Goal: Transaction & Acquisition: Purchase product/service

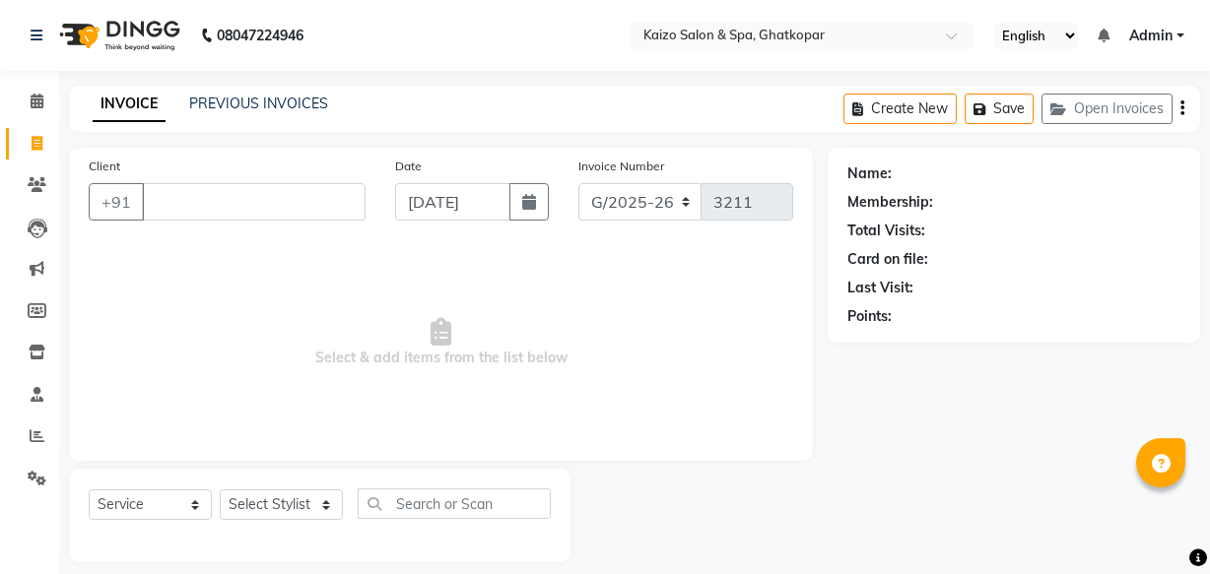
select select "service"
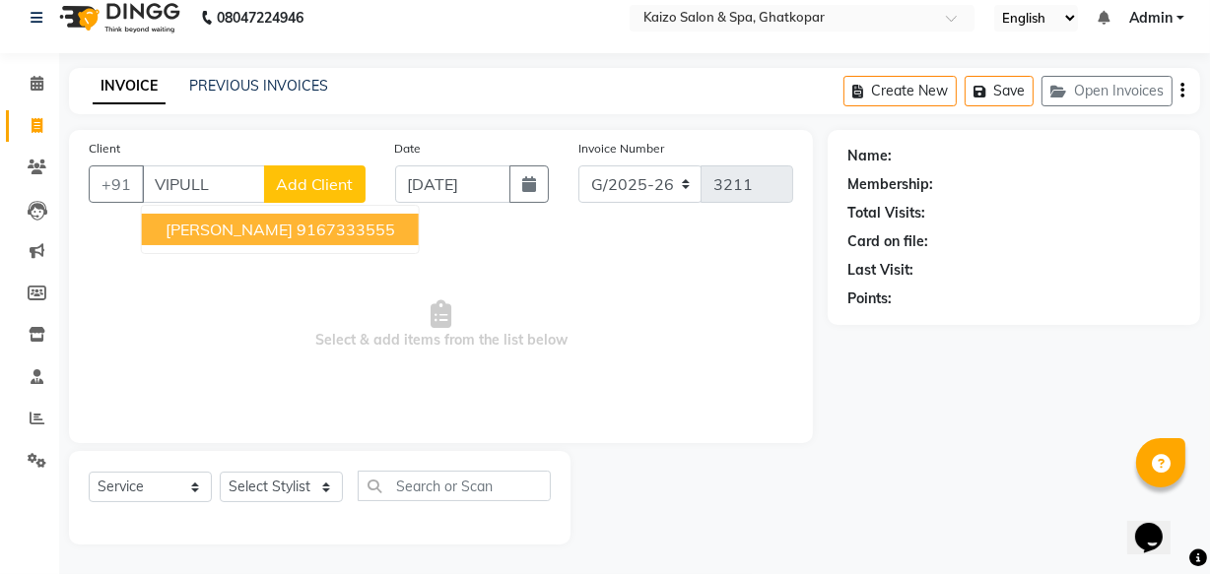
click at [233, 231] on span "[PERSON_NAME]" at bounding box center [228, 230] width 127 height 20
type input "9167333555"
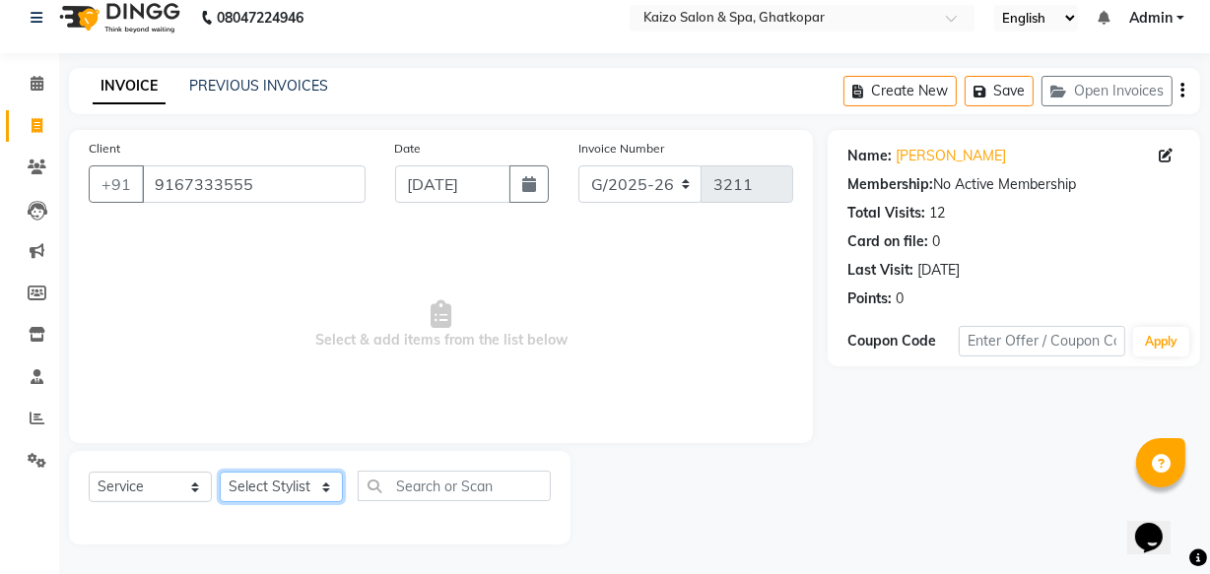
click at [265, 482] on select "Select Stylist [PERSON_NAME] ANJALI [PERSON_NAME] [PERSON_NAME] Front Desk [PER…" at bounding box center [281, 487] width 123 height 31
click at [565, 375] on span "Select & add items from the list below" at bounding box center [441, 325] width 704 height 197
click at [279, 480] on select "Select Stylist [PERSON_NAME] ANJALI [PERSON_NAME] [PERSON_NAME] Front Desk [PER…" at bounding box center [281, 487] width 123 height 31
select select "8836"
click at [220, 472] on select "Select Stylist [PERSON_NAME] ANJALI [PERSON_NAME] [PERSON_NAME] Front Desk [PER…" at bounding box center [281, 487] width 123 height 31
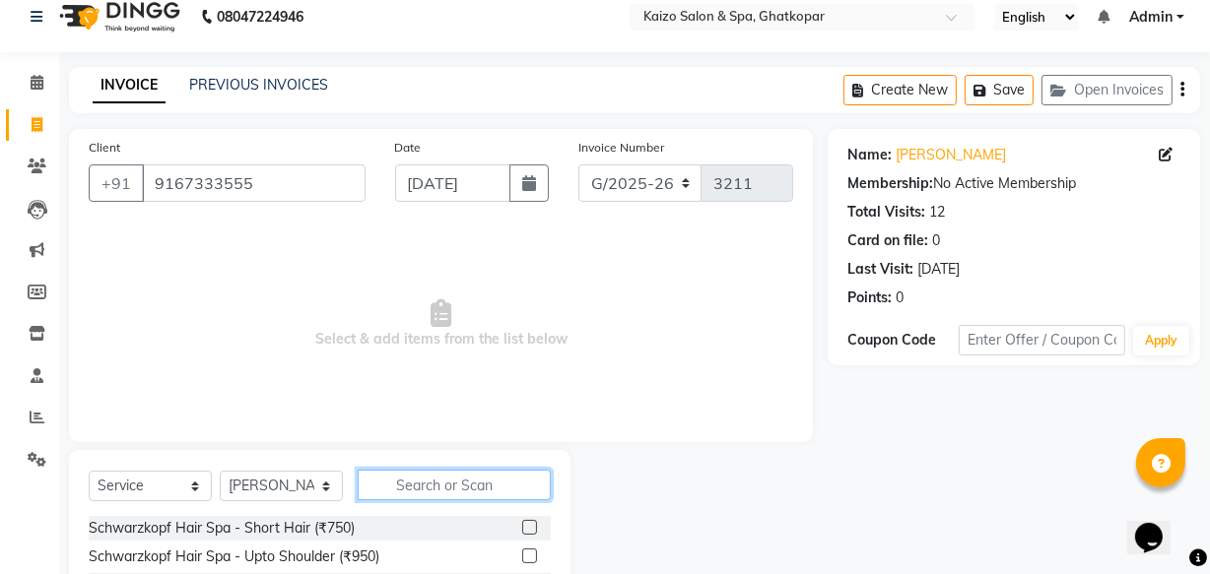
click at [450, 487] on input "text" at bounding box center [454, 485] width 193 height 31
type input "SHAVE"
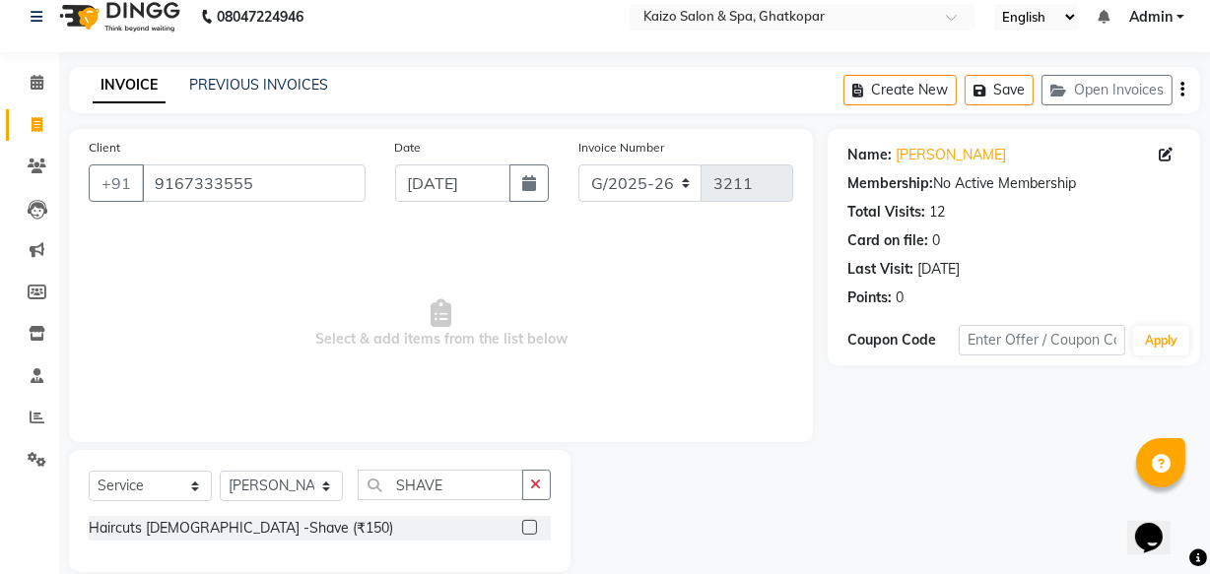
click at [532, 532] on label at bounding box center [529, 527] width 15 height 15
click at [532, 532] on input "checkbox" at bounding box center [528, 528] width 13 height 13
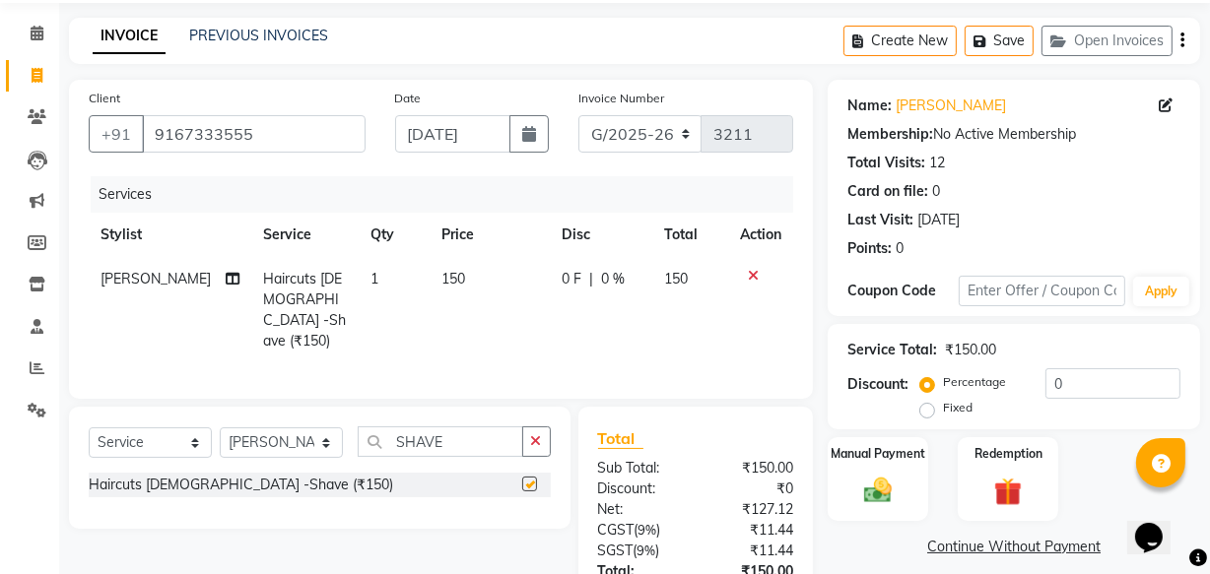
checkbox input "false"
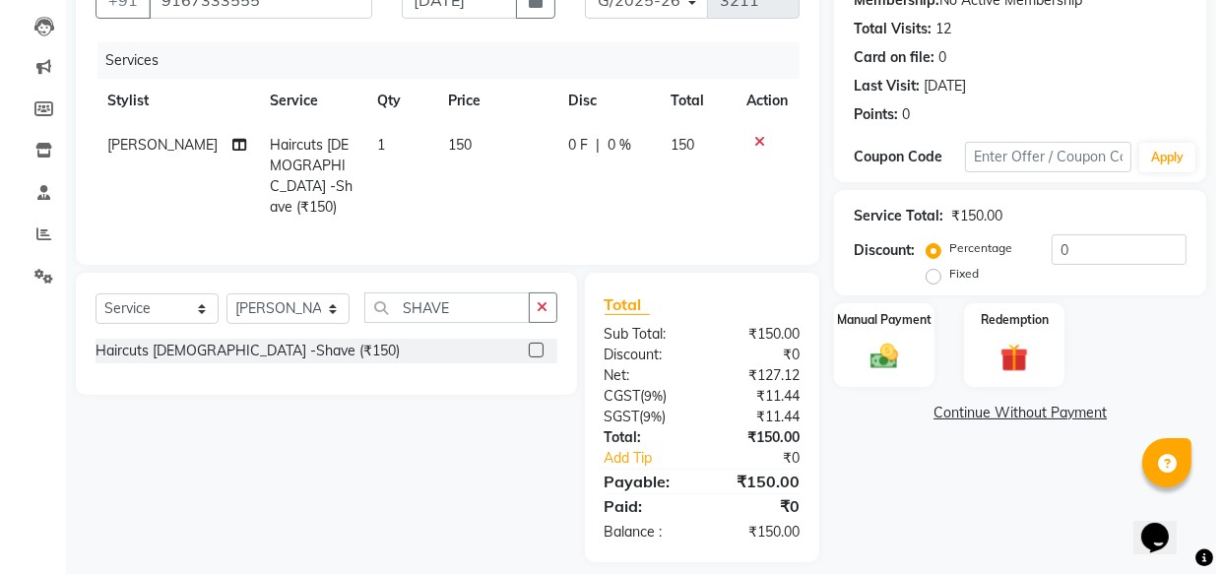
scroll to position [215, 0]
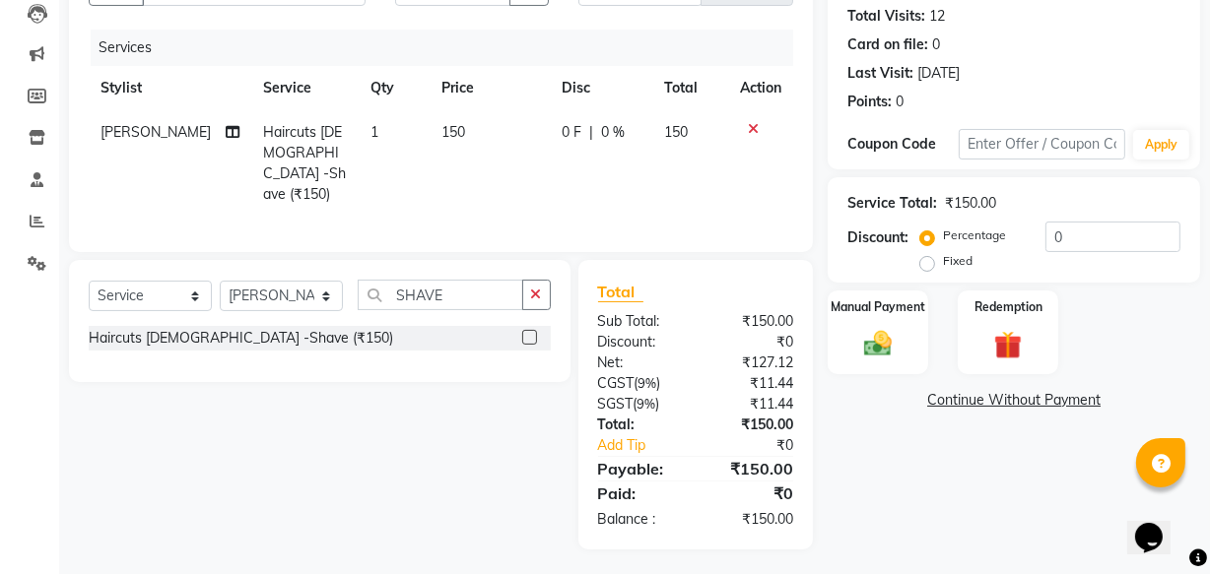
click at [461, 134] on td "150" at bounding box center [489, 163] width 121 height 106
select select "8836"
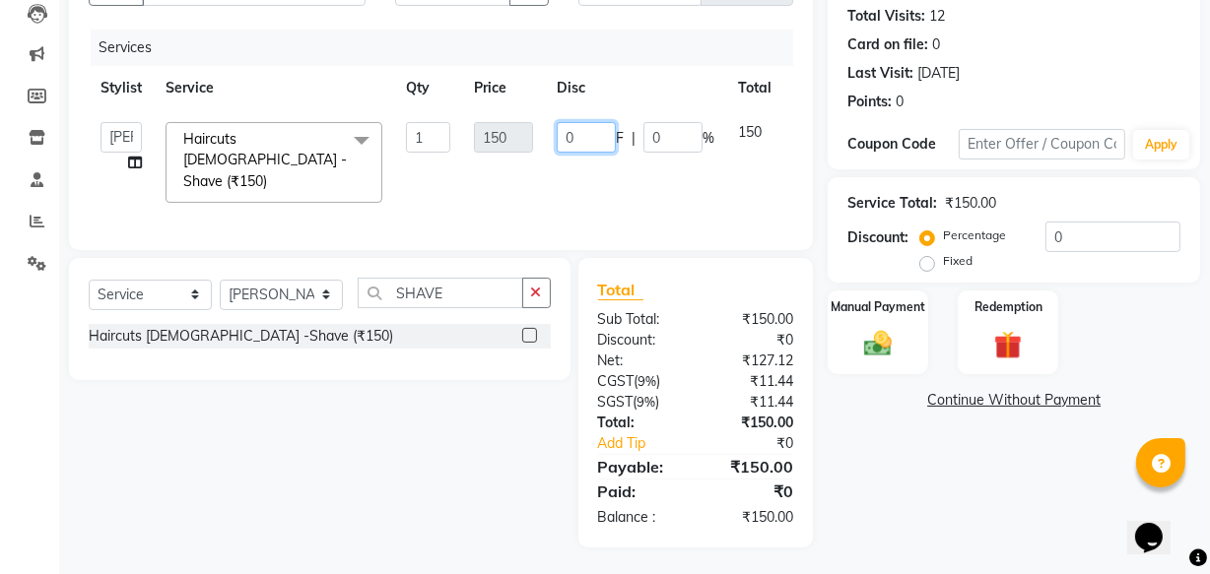
click at [597, 141] on input "0" at bounding box center [586, 137] width 59 height 31
type input "50"
click at [571, 180] on td "50 F | 0 %" at bounding box center [635, 162] width 181 height 104
select select "8836"
click at [621, 442] on link "Add Tip" at bounding box center [648, 443] width 131 height 21
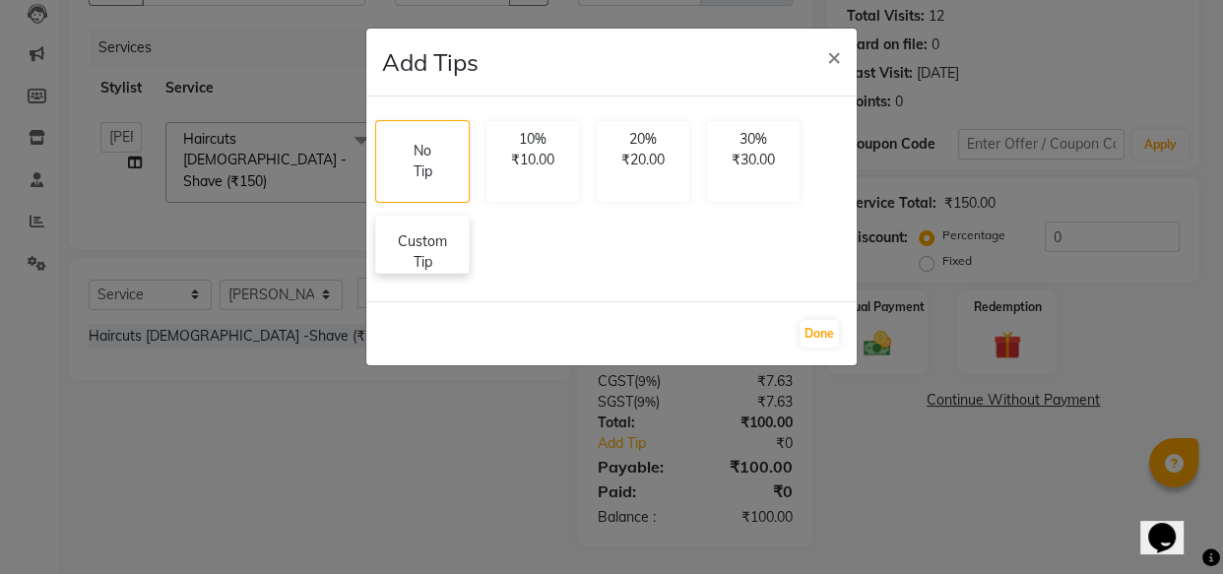
click at [429, 259] on p "Custom Tip" at bounding box center [422, 251] width 69 height 41
select select "8836"
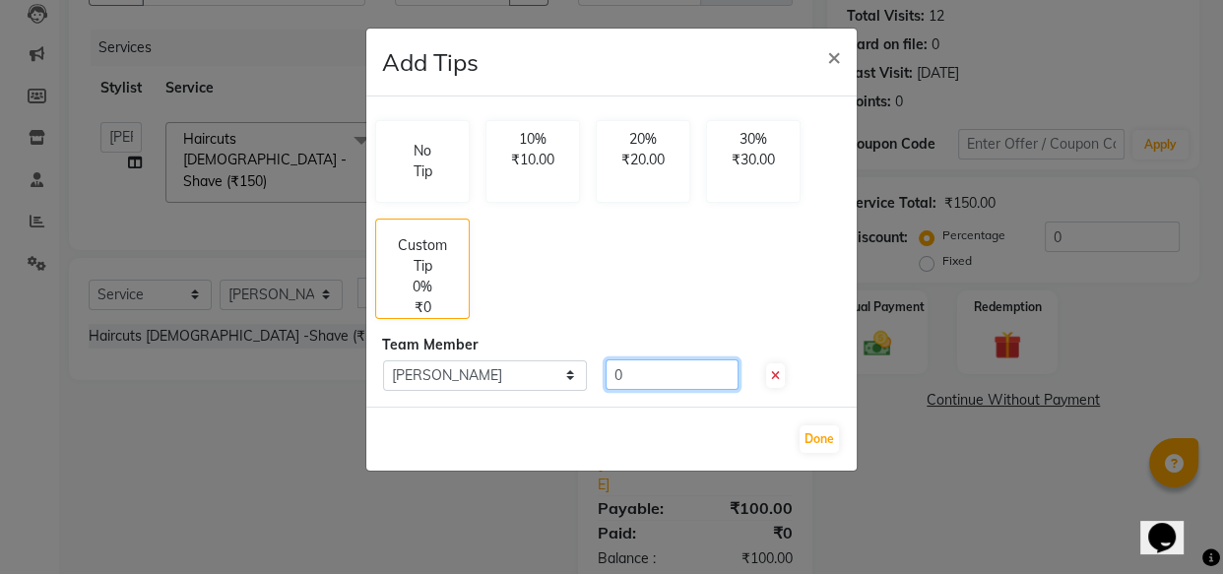
click at [660, 369] on input "0" at bounding box center [672, 375] width 133 height 31
type input "100"
click at [822, 439] on button "Done" at bounding box center [819, 440] width 39 height 28
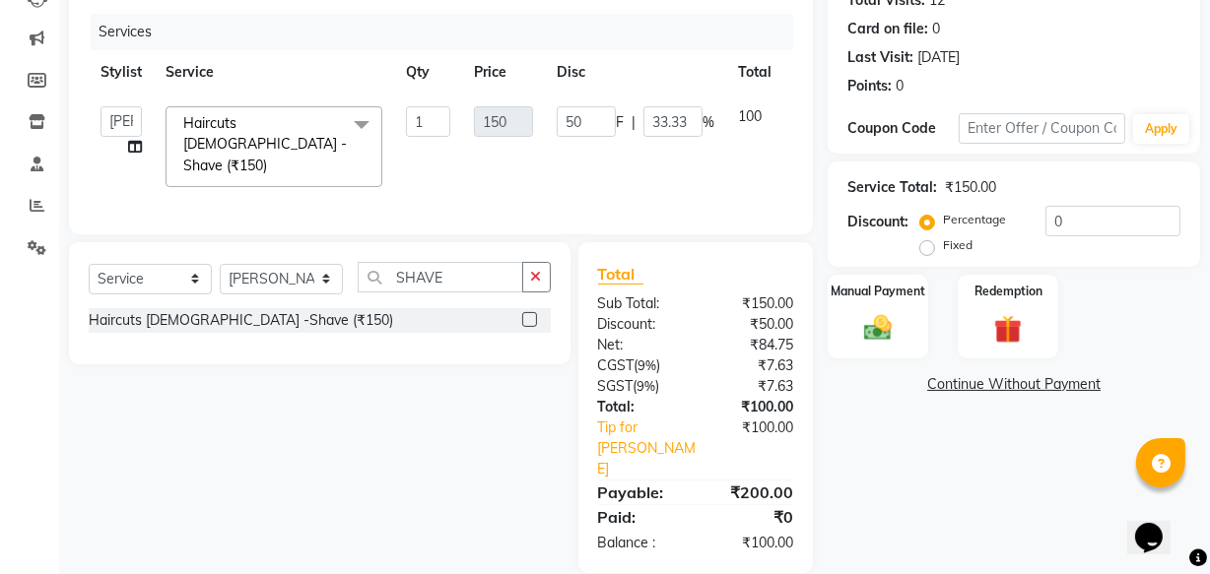
scroll to position [235, 0]
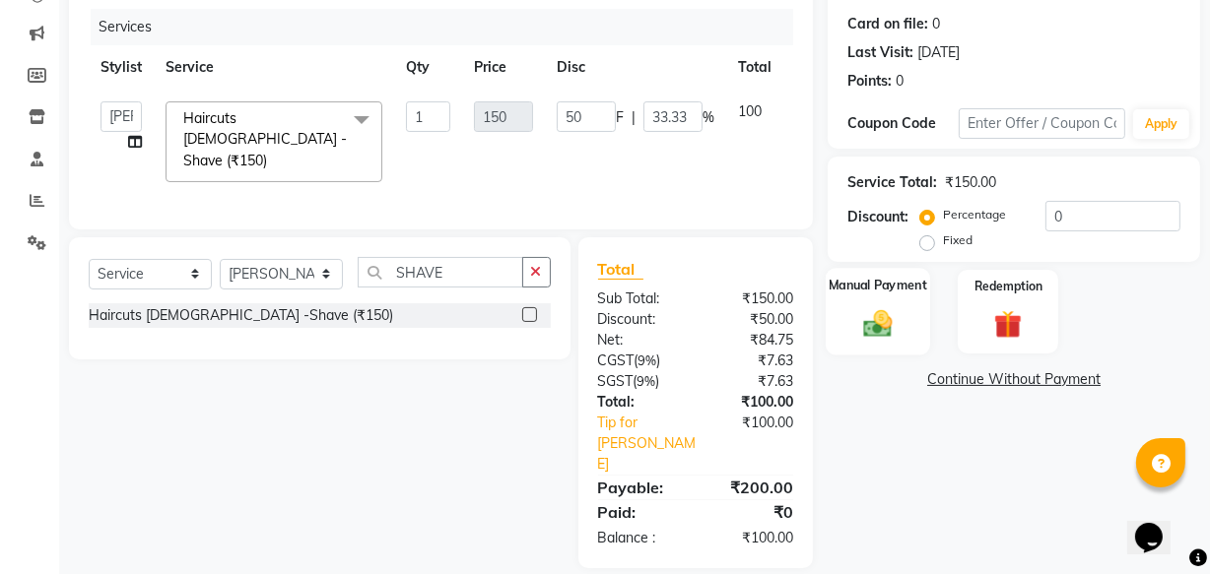
click at [925, 322] on div "Manual Payment" at bounding box center [877, 312] width 104 height 88
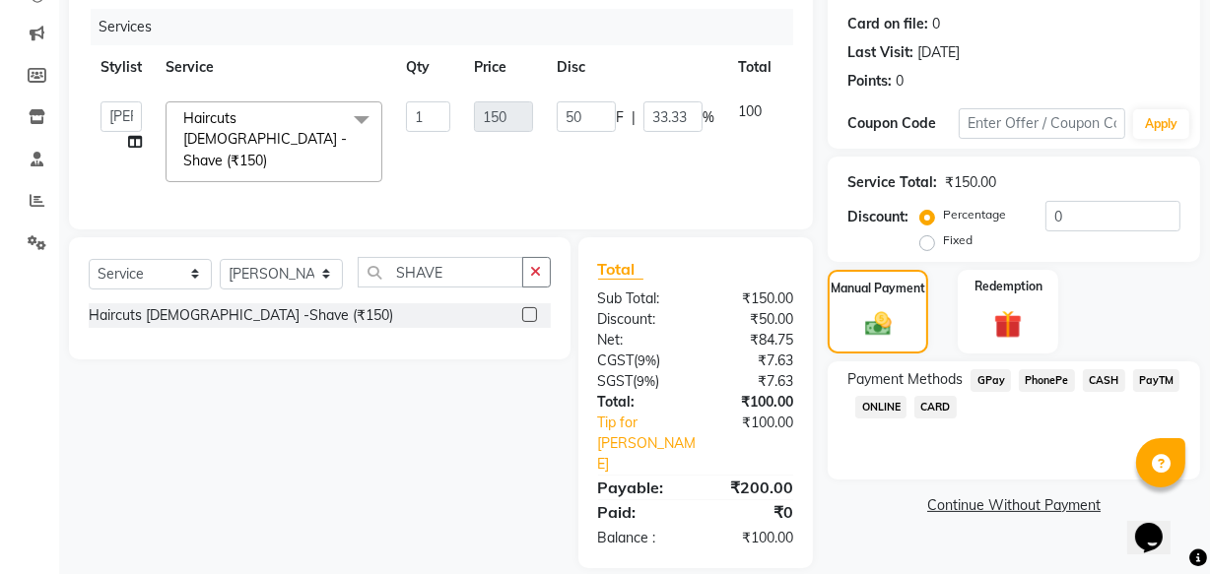
click at [1055, 384] on span "PhonePe" at bounding box center [1046, 380] width 56 height 23
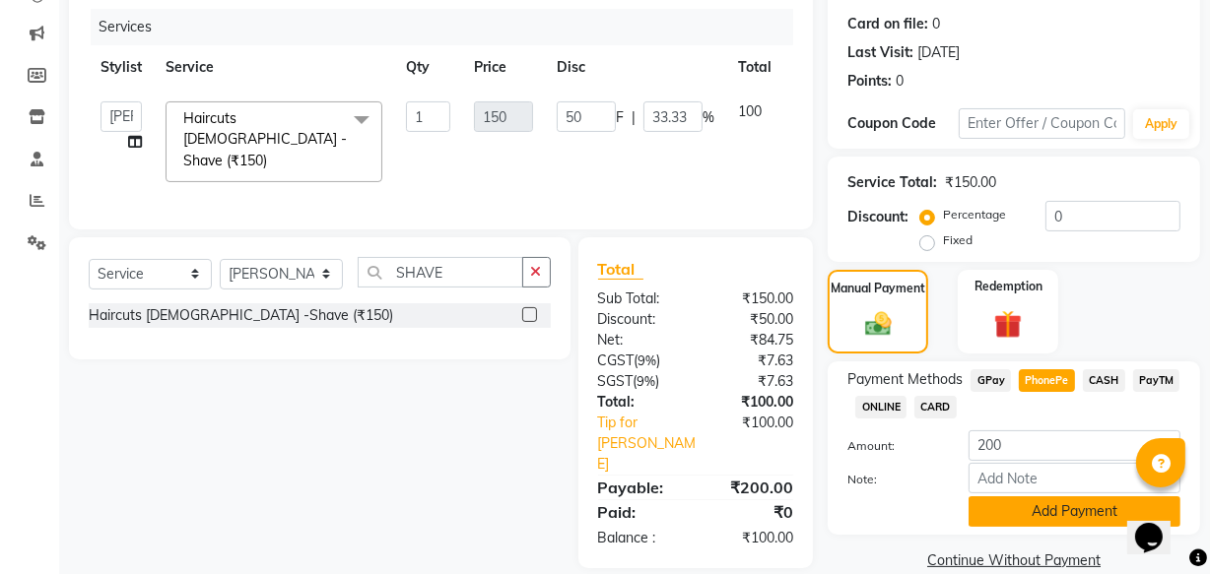
click at [1078, 518] on button "Add Payment" at bounding box center [1074, 511] width 212 height 31
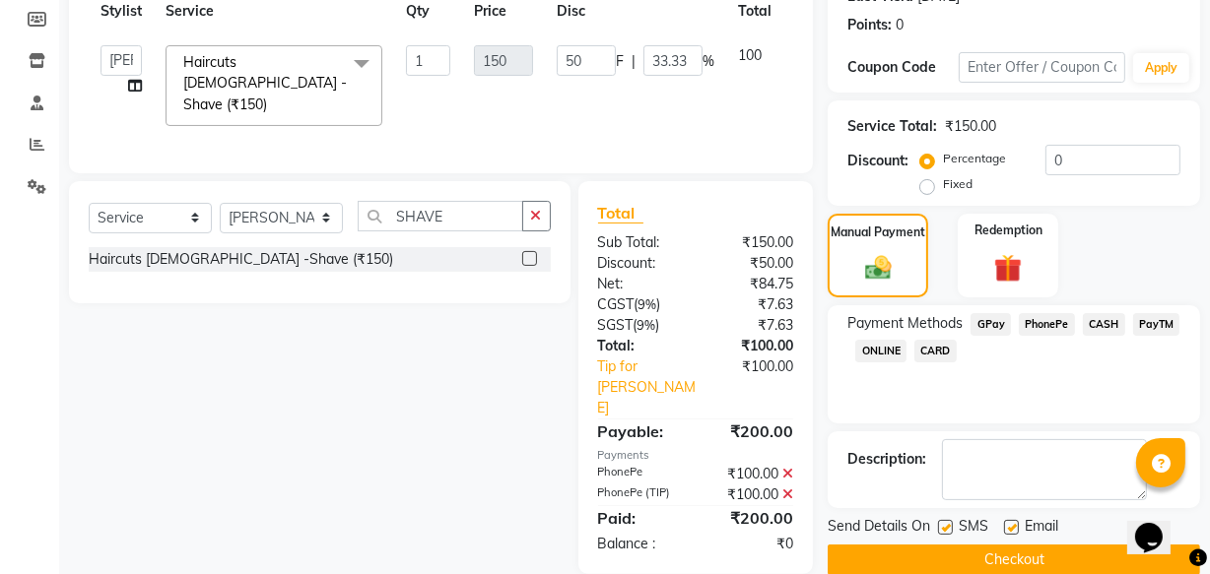
scroll to position [321, 0]
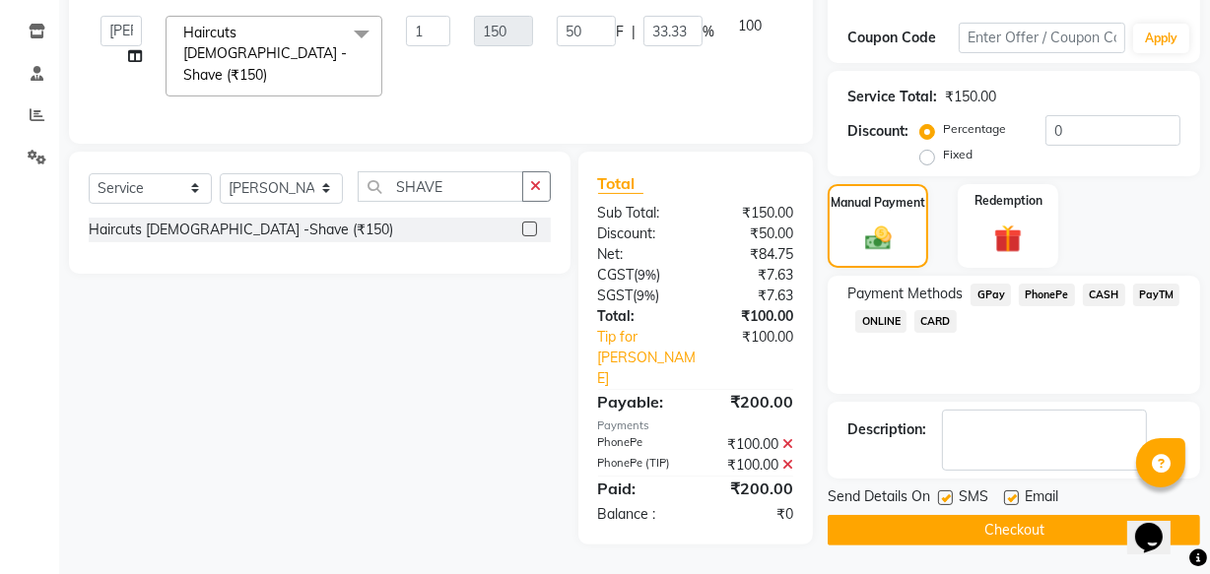
click at [975, 537] on button "Checkout" at bounding box center [1013, 530] width 372 height 31
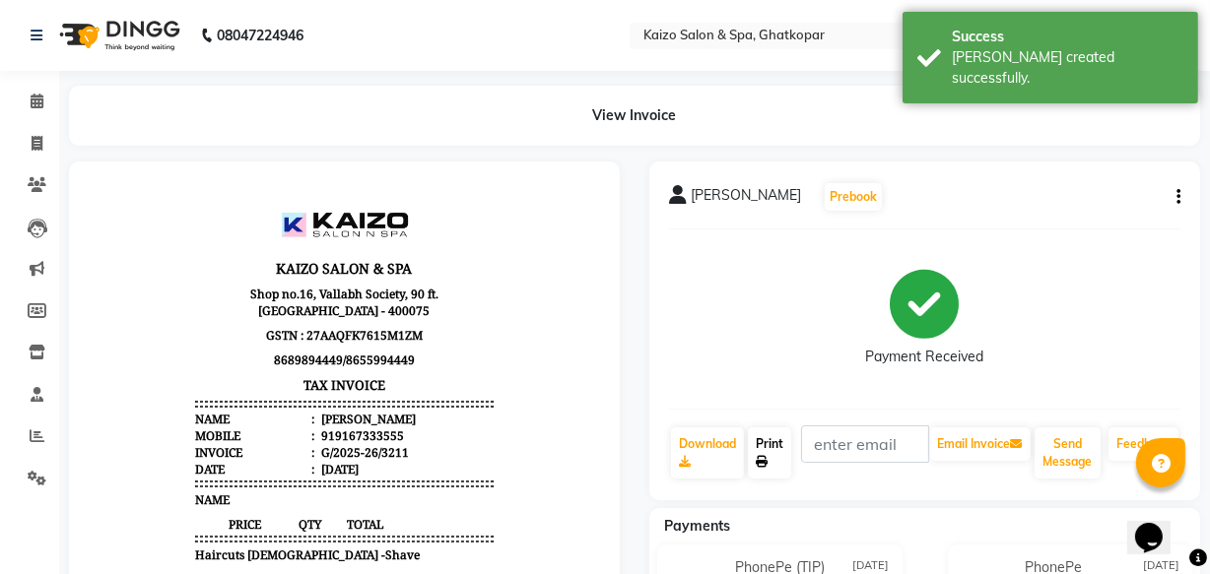
click at [765, 446] on link "Print" at bounding box center [769, 452] width 43 height 51
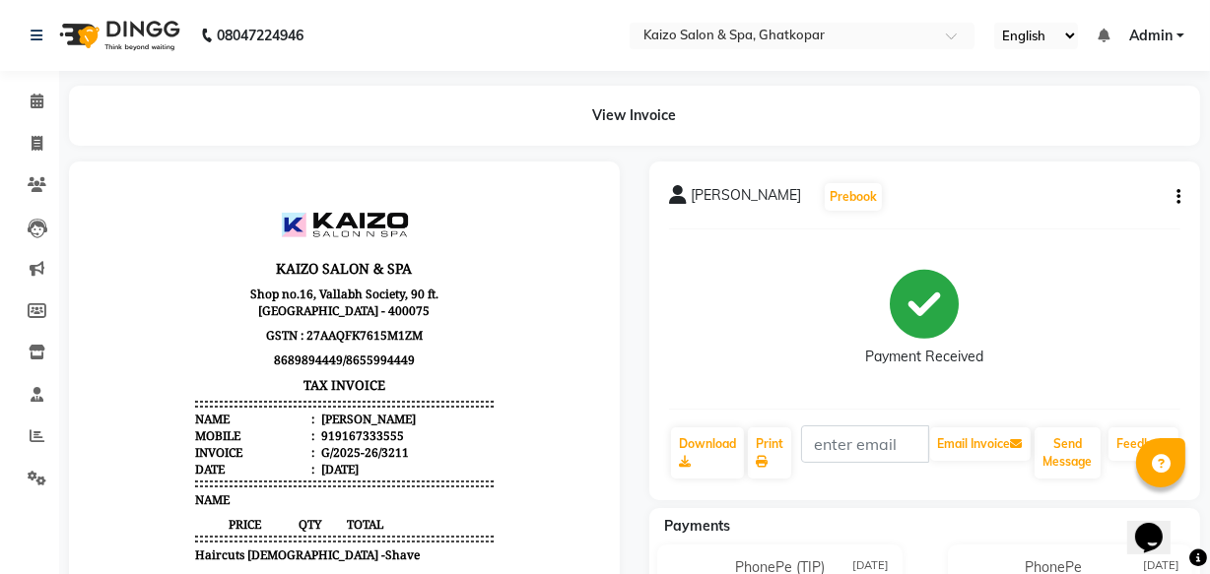
select select "service"
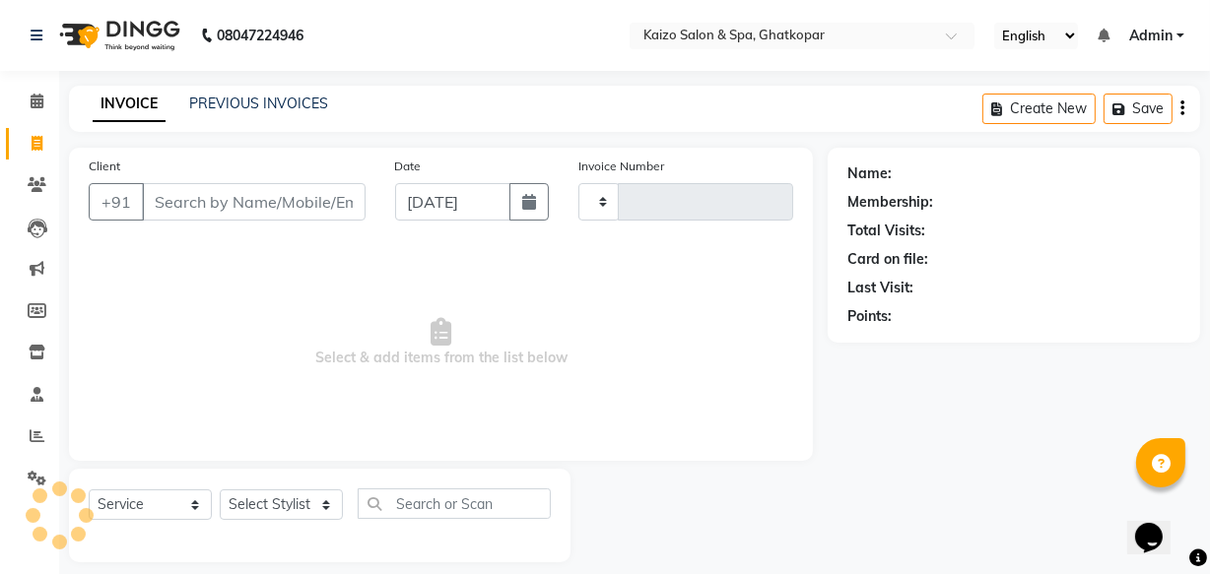
type input "3212"
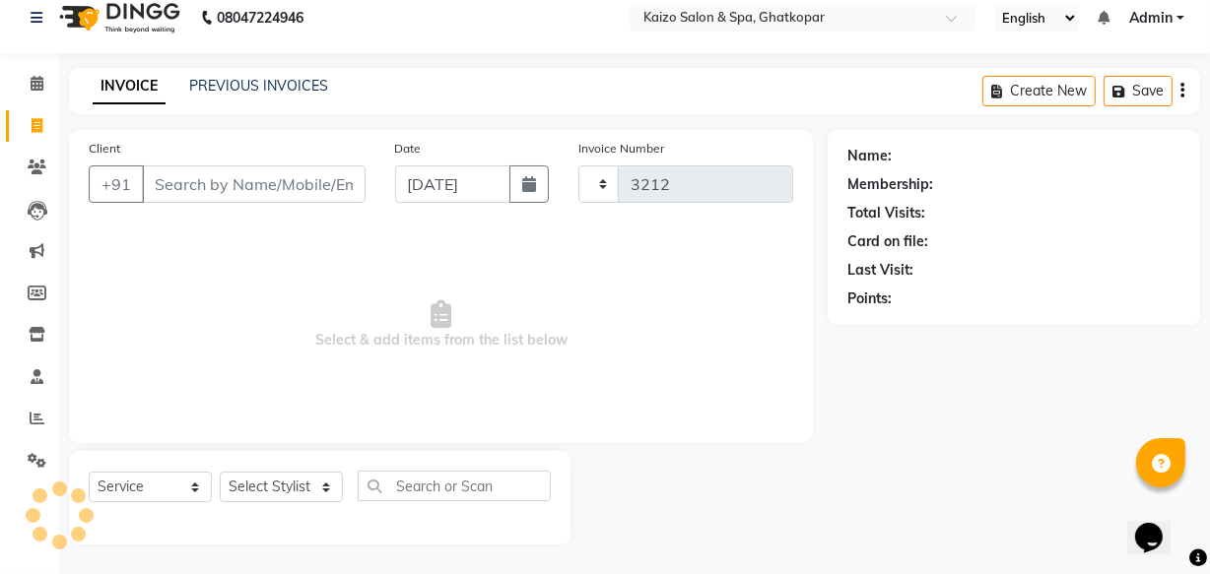
select select "3500"
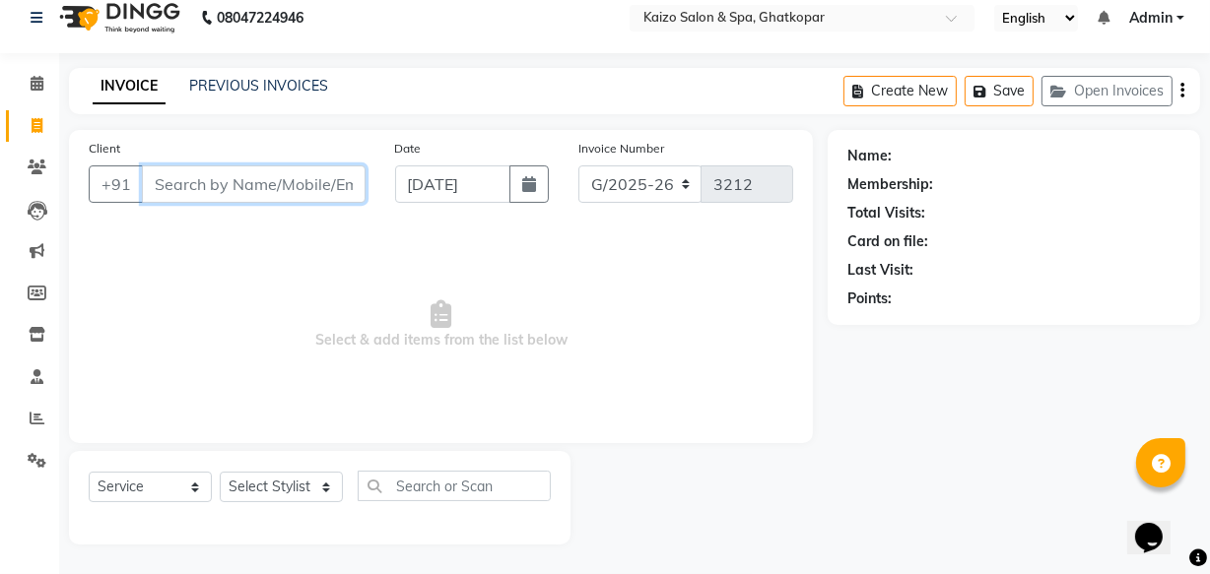
paste input "[PERSON_NAME] 8690204988"
drag, startPoint x: 158, startPoint y: 188, endPoint x: 184, endPoint y: 218, distance: 39.8
click at [158, 190] on input "[PERSON_NAME] 8690204988" at bounding box center [203, 183] width 123 height 37
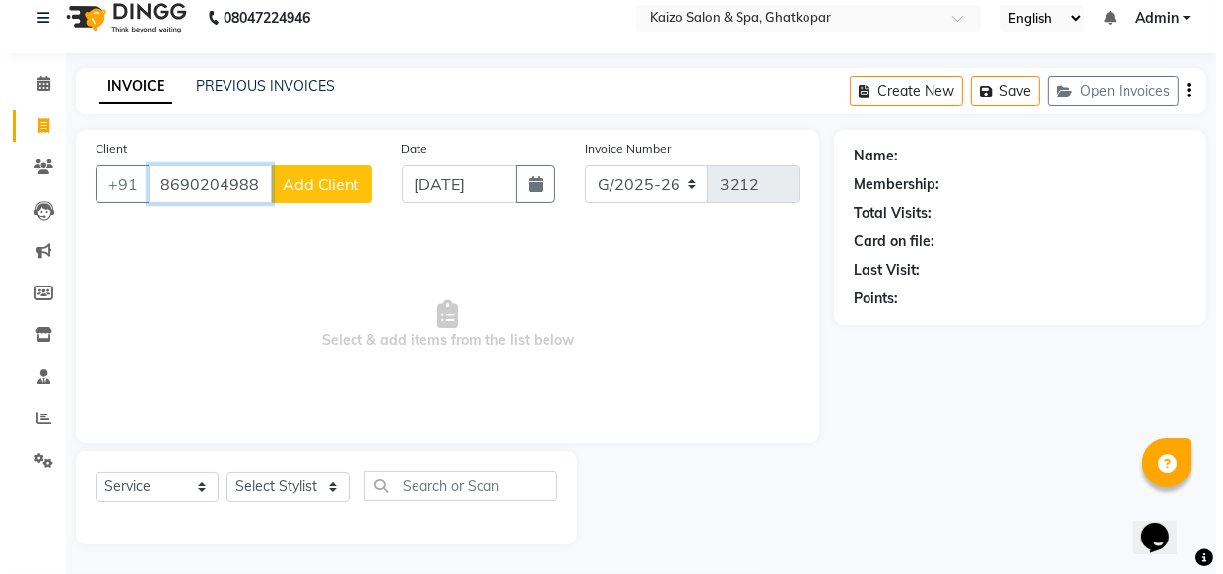
scroll to position [0, 0]
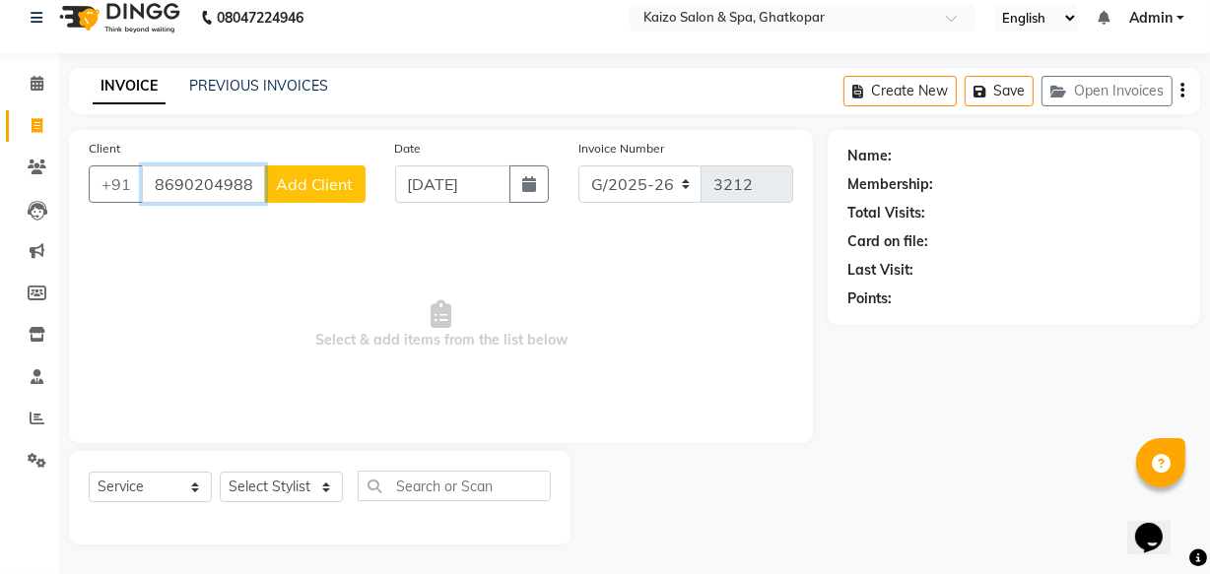
type input "8690204988"
click at [309, 191] on span "Add Client" at bounding box center [315, 184] width 78 height 20
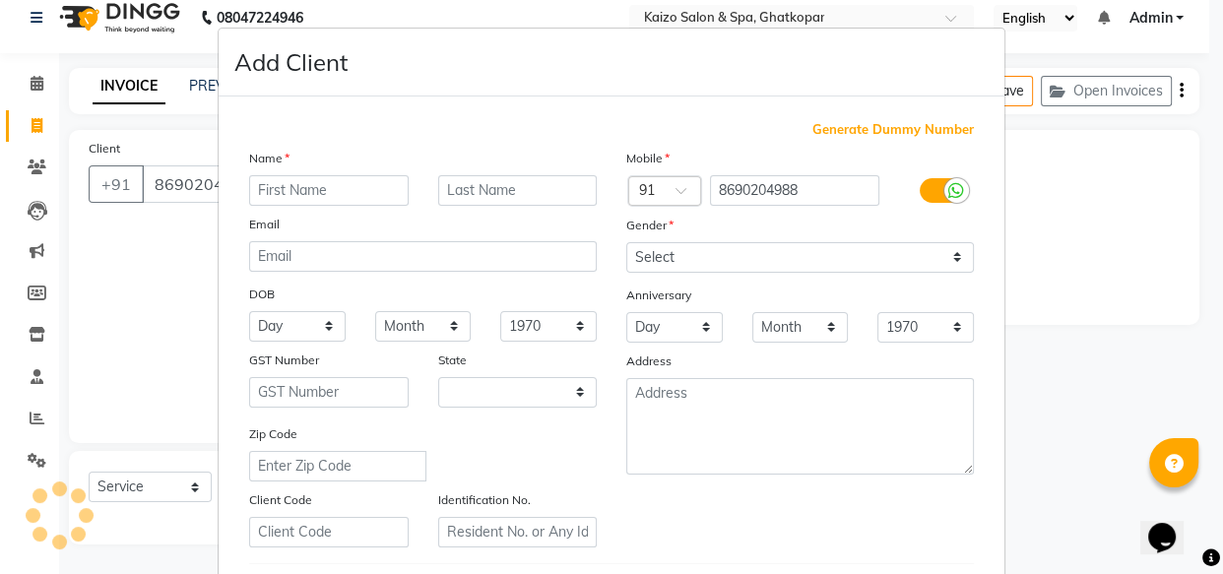
select select "22"
type input "[PERSON_NAME]"
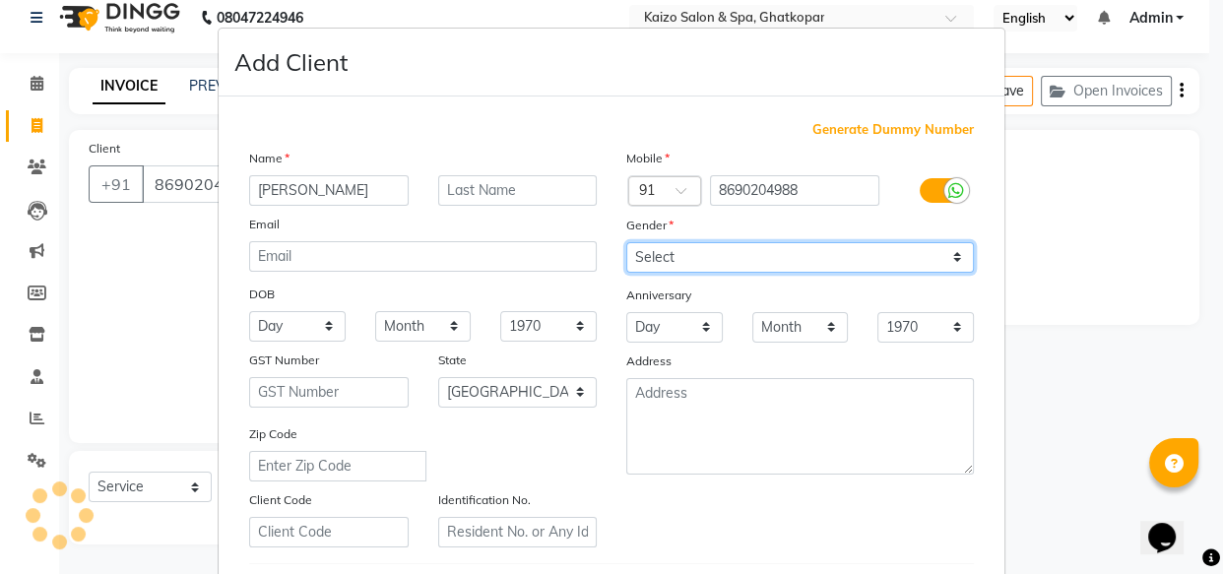
drag, startPoint x: 694, startPoint y: 245, endPoint x: 700, endPoint y: 261, distance: 16.8
click at [694, 245] on select "Select [DEMOGRAPHIC_DATA] [DEMOGRAPHIC_DATA] Other Prefer Not To Say" at bounding box center [800, 257] width 348 height 31
click at [626, 242] on select "Select [DEMOGRAPHIC_DATA] [DEMOGRAPHIC_DATA] Other Prefer Not To Say" at bounding box center [800, 257] width 348 height 31
click at [654, 266] on select "Select [DEMOGRAPHIC_DATA] [DEMOGRAPHIC_DATA] Other Prefer Not To Say" at bounding box center [800, 257] width 348 height 31
select select "[DEMOGRAPHIC_DATA]"
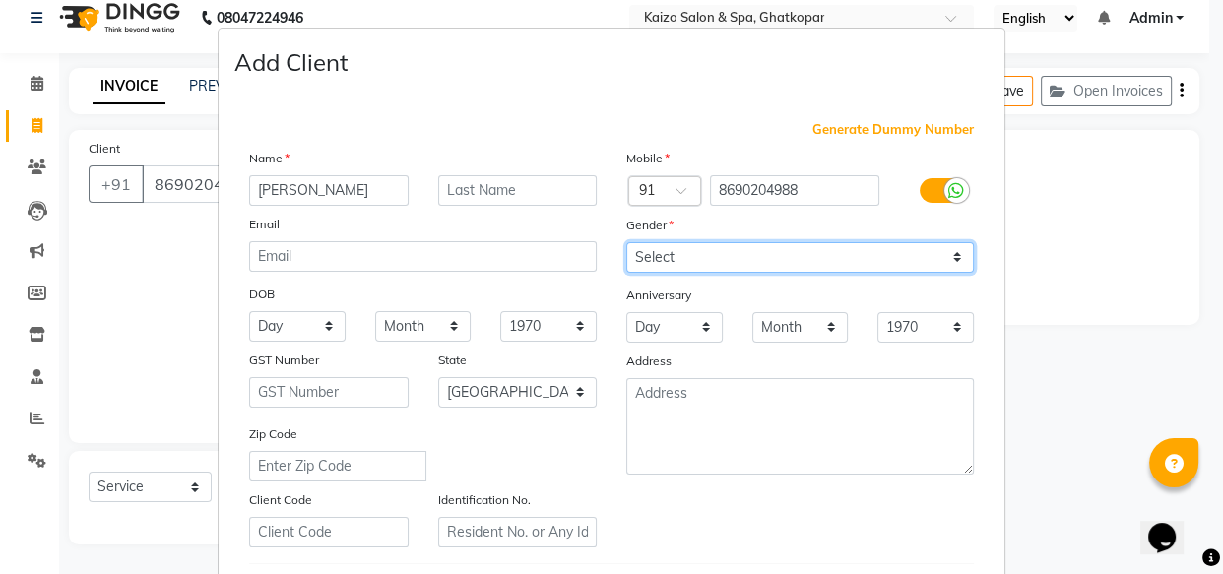
click at [626, 242] on select "Select [DEMOGRAPHIC_DATA] [DEMOGRAPHIC_DATA] Other Prefer Not To Say" at bounding box center [800, 257] width 348 height 31
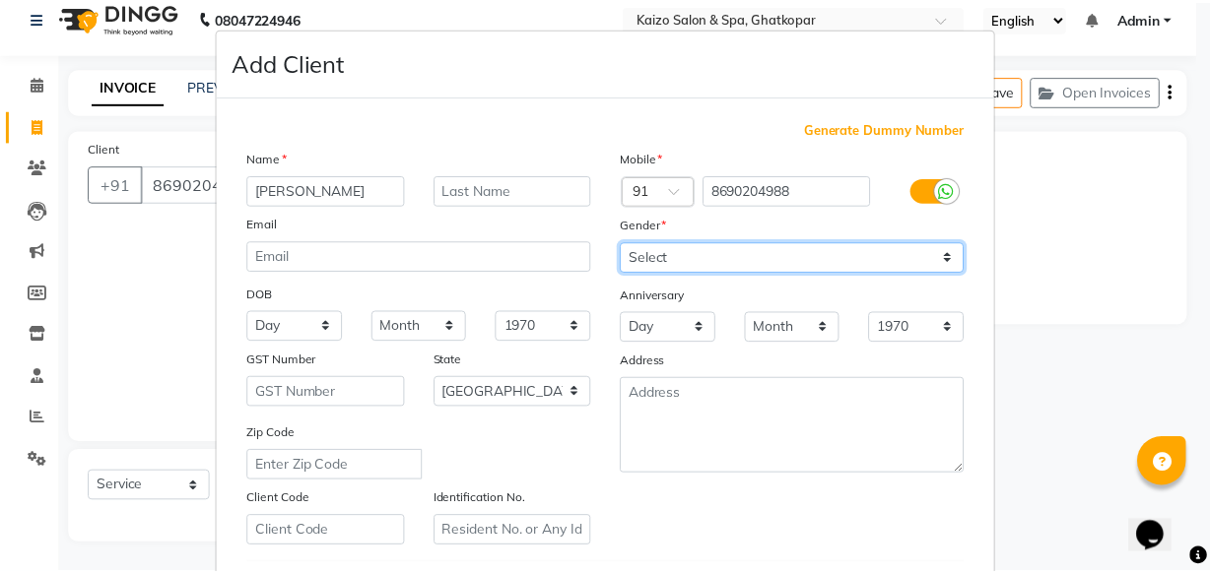
scroll to position [341, 0]
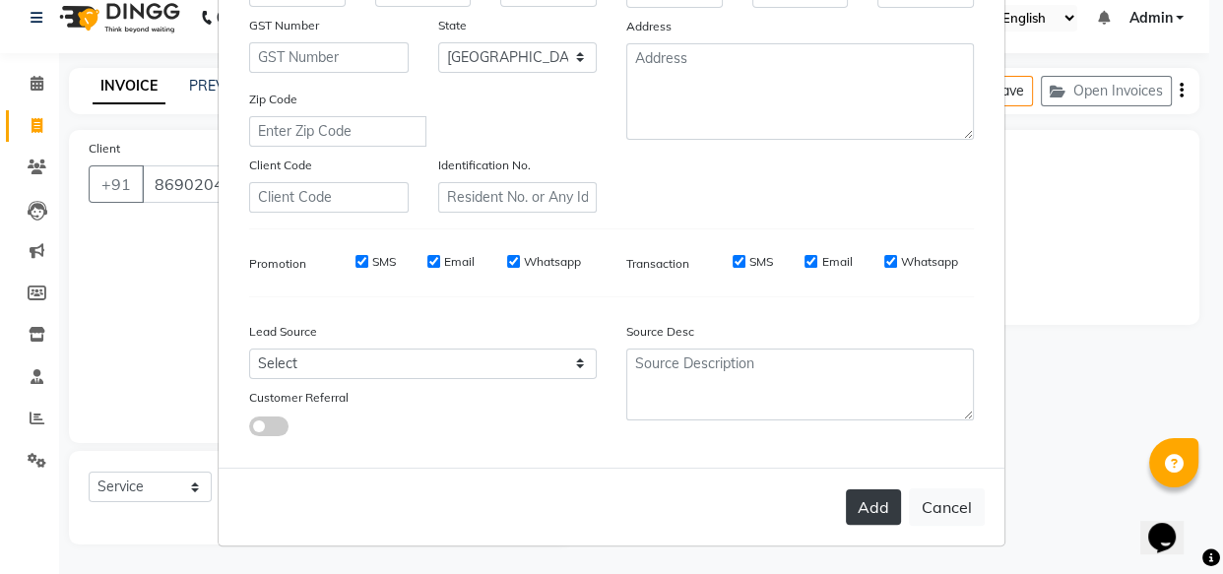
click at [863, 504] on button "Add" at bounding box center [873, 507] width 55 height 35
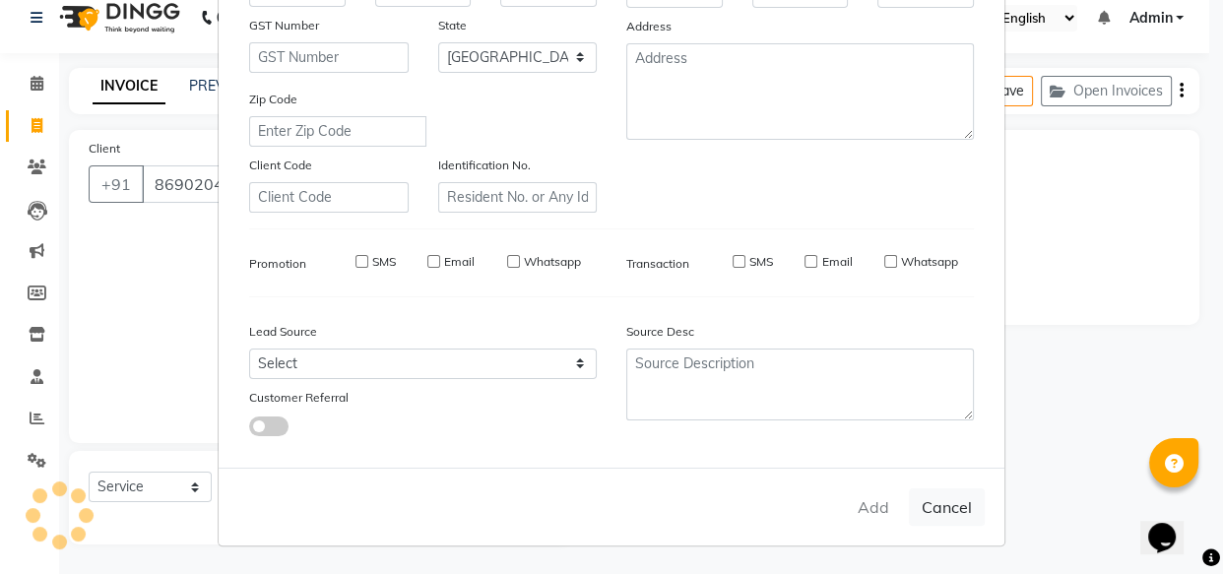
select select
select select "null"
select select
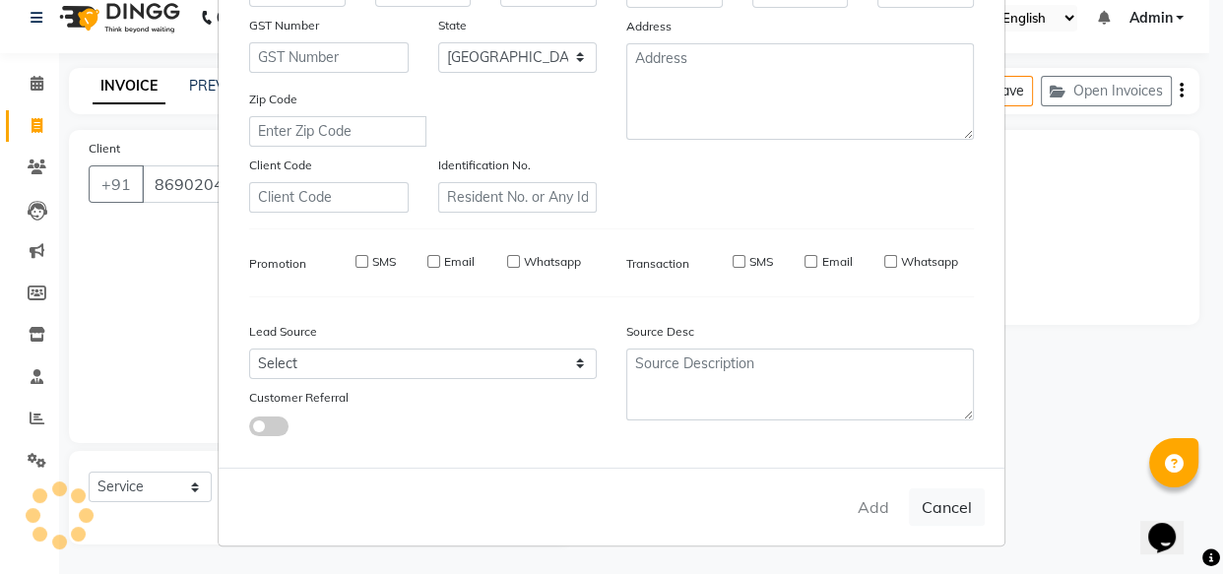
select select
checkbox input "false"
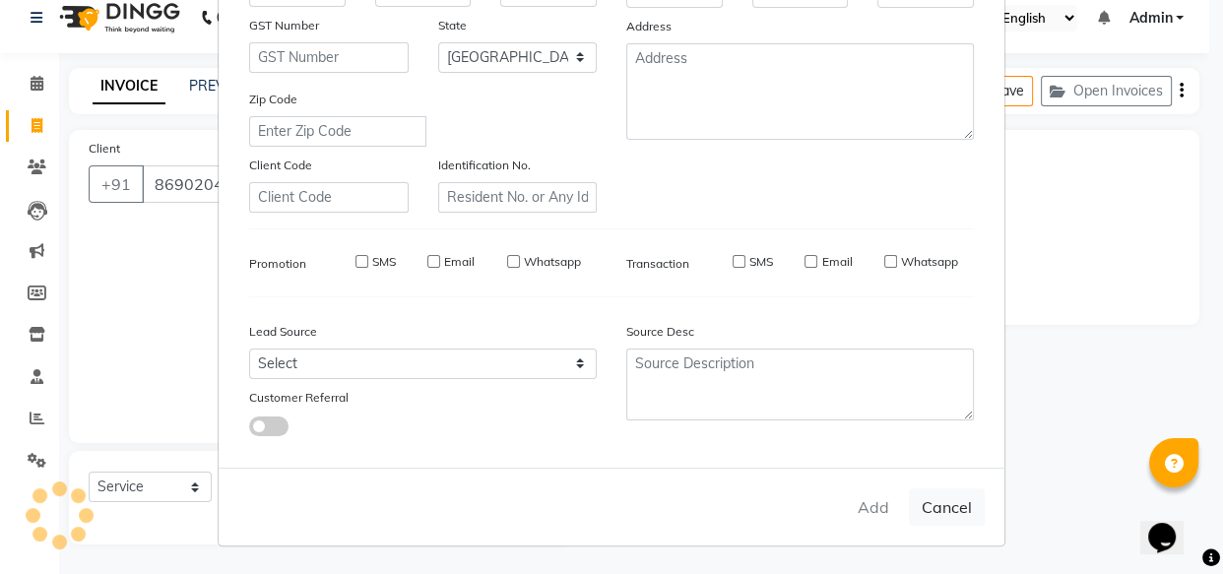
checkbox input "false"
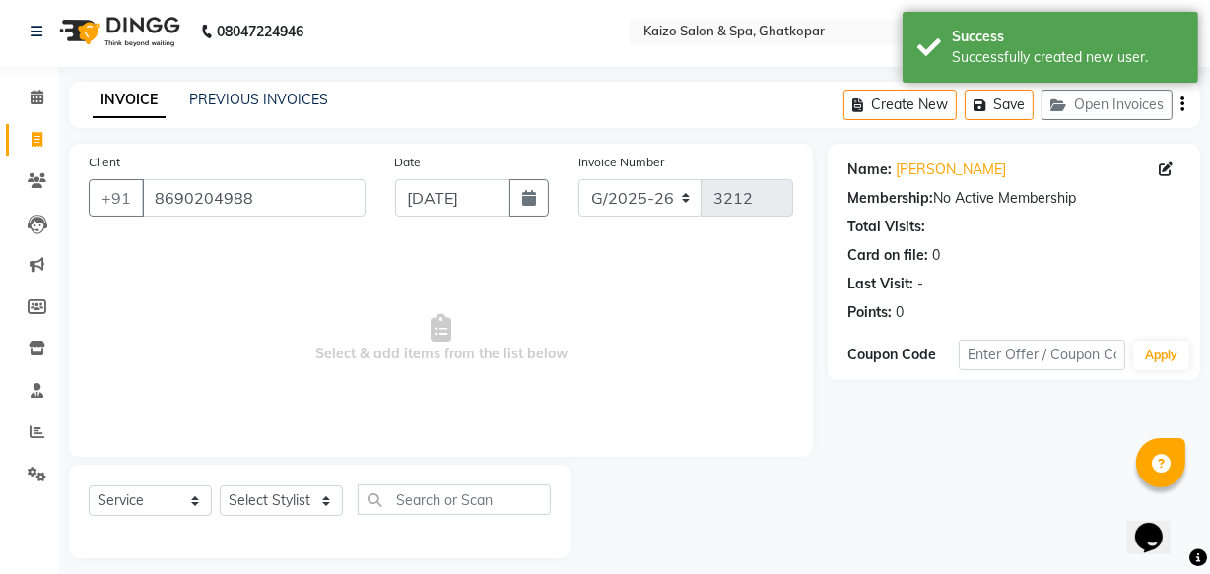
scroll to position [0, 0]
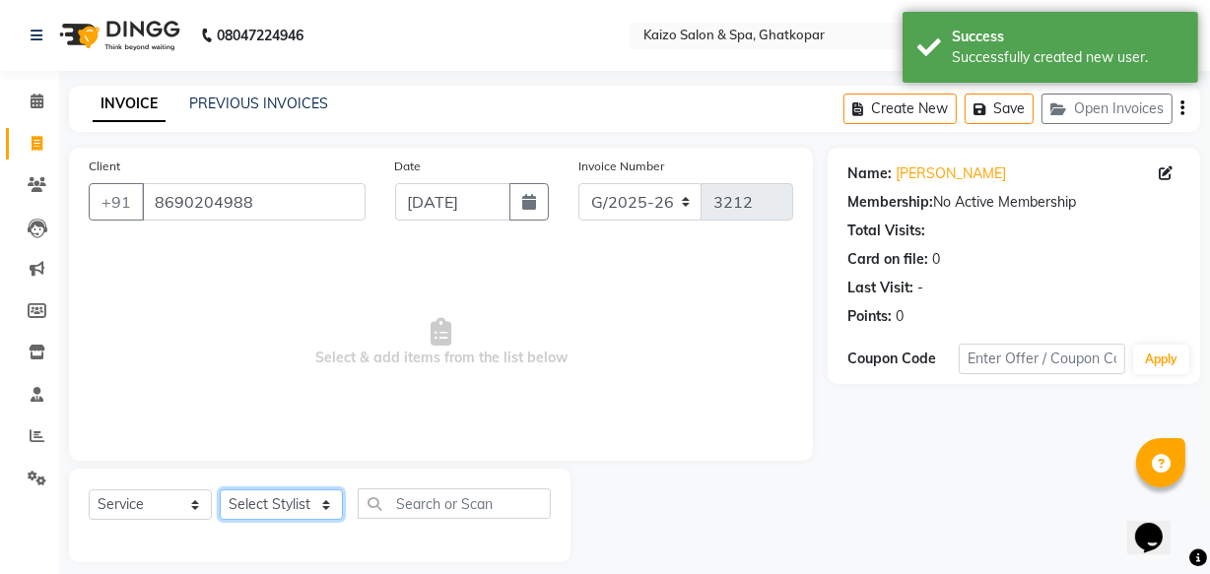
drag, startPoint x: 281, startPoint y: 508, endPoint x: 281, endPoint y: 492, distance: 16.7
click at [281, 508] on select "Select Stylist [PERSON_NAME] ANJALI [PERSON_NAME] [PERSON_NAME] Front Desk [PER…" at bounding box center [281, 505] width 123 height 31
select select "43012"
click at [220, 490] on select "Select Stylist [PERSON_NAME] ANJALI [PERSON_NAME] [PERSON_NAME] Front Desk [PER…" at bounding box center [281, 505] width 123 height 31
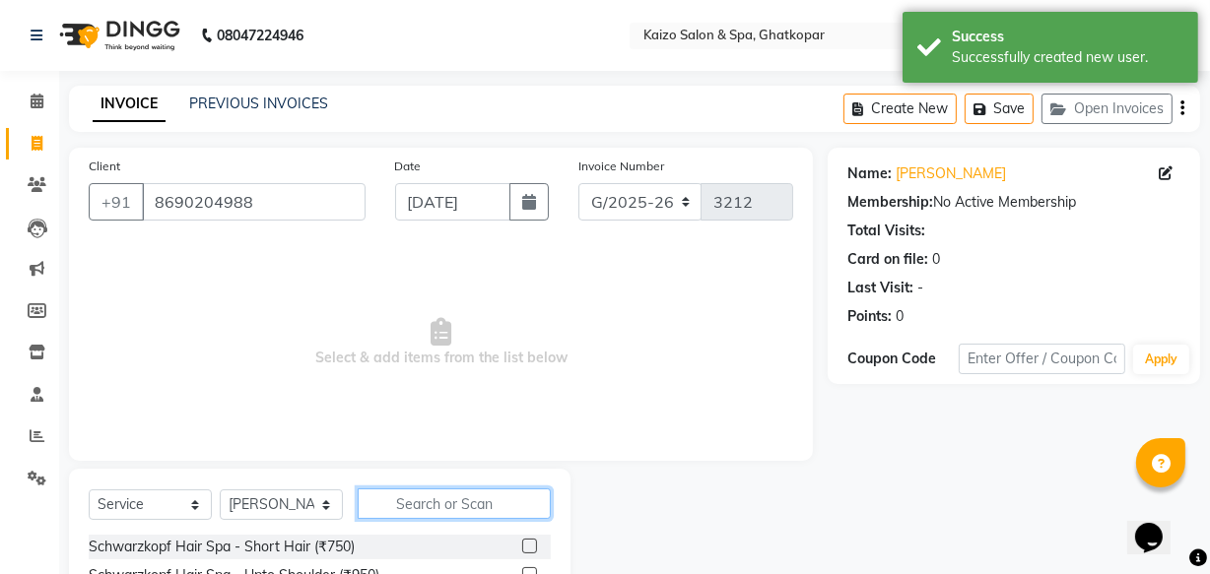
click at [456, 500] on input "text" at bounding box center [454, 504] width 193 height 31
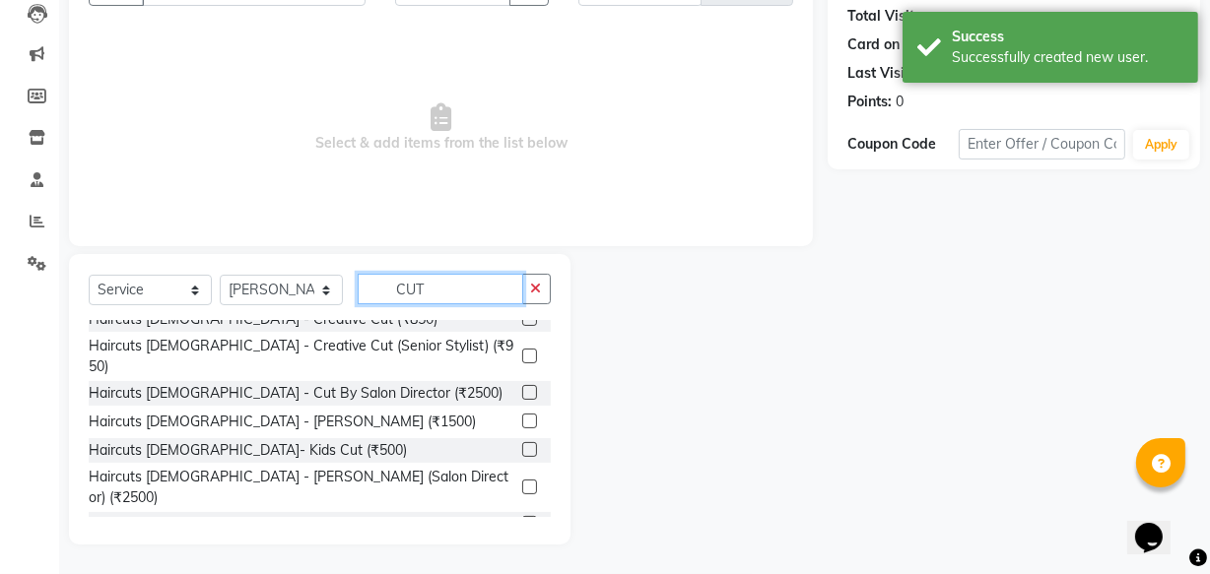
scroll to position [178, 0]
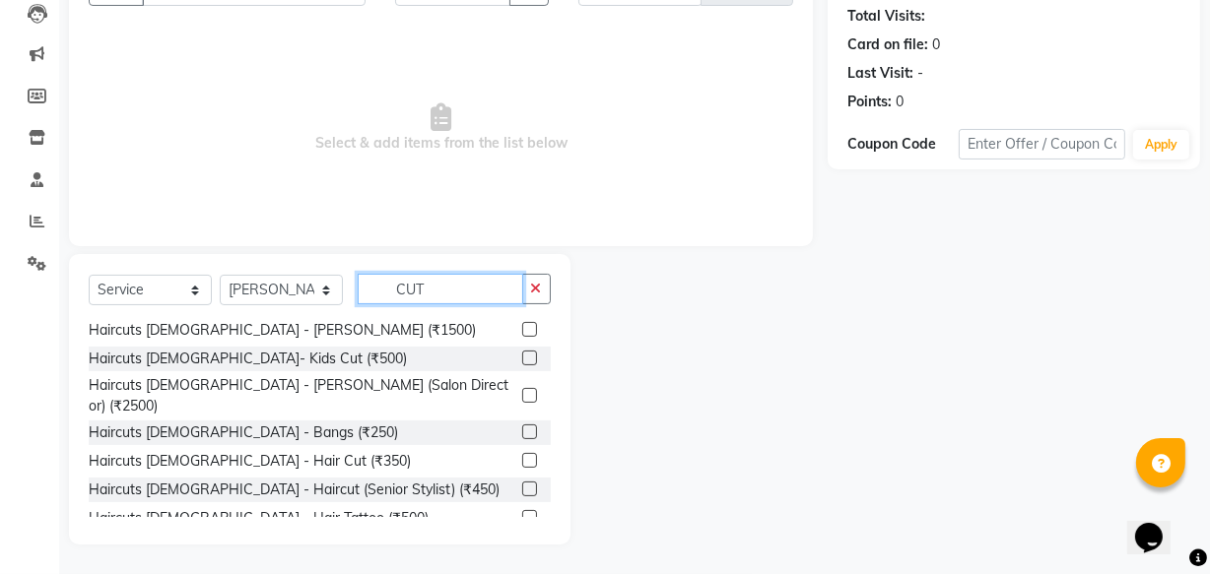
type input "CUT"
drag, startPoint x: 517, startPoint y: 423, endPoint x: 560, endPoint y: 399, distance: 49.4
click at [522, 453] on label at bounding box center [529, 460] width 15 height 15
click at [522, 455] on input "checkbox" at bounding box center [528, 461] width 13 height 13
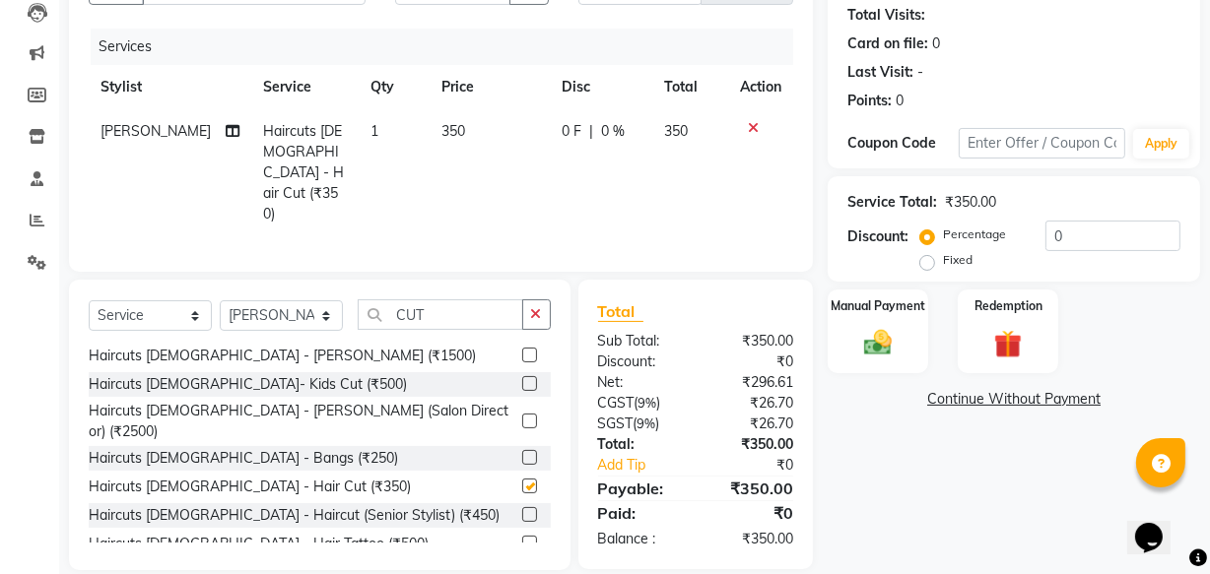
checkbox input "false"
click at [885, 332] on img at bounding box center [877, 342] width 47 height 33
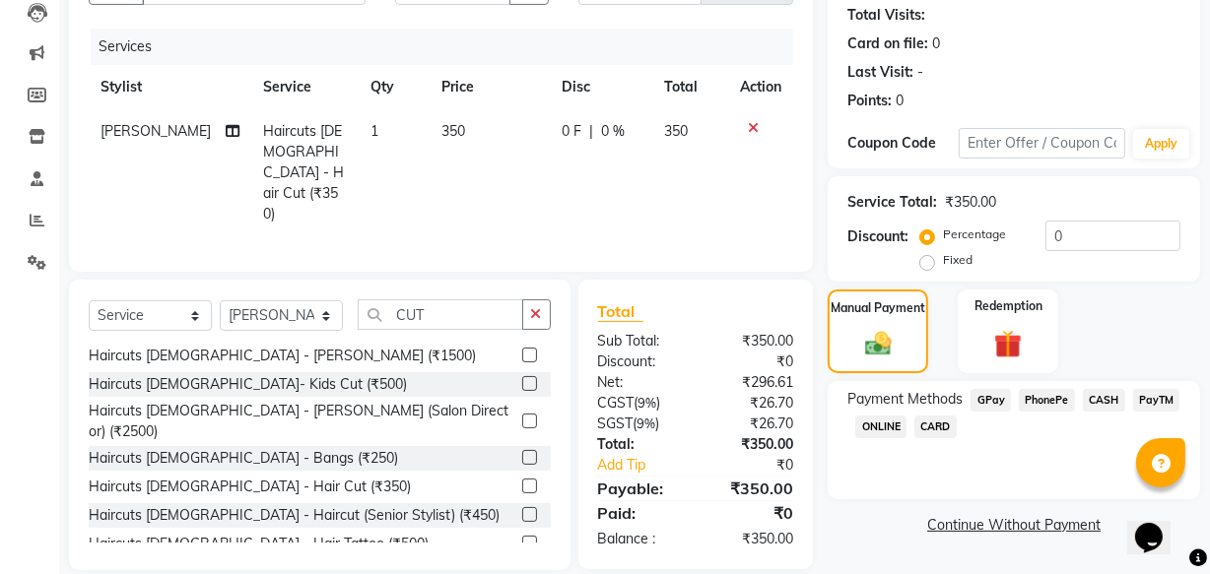
click at [1054, 397] on span "PhonePe" at bounding box center [1046, 400] width 56 height 23
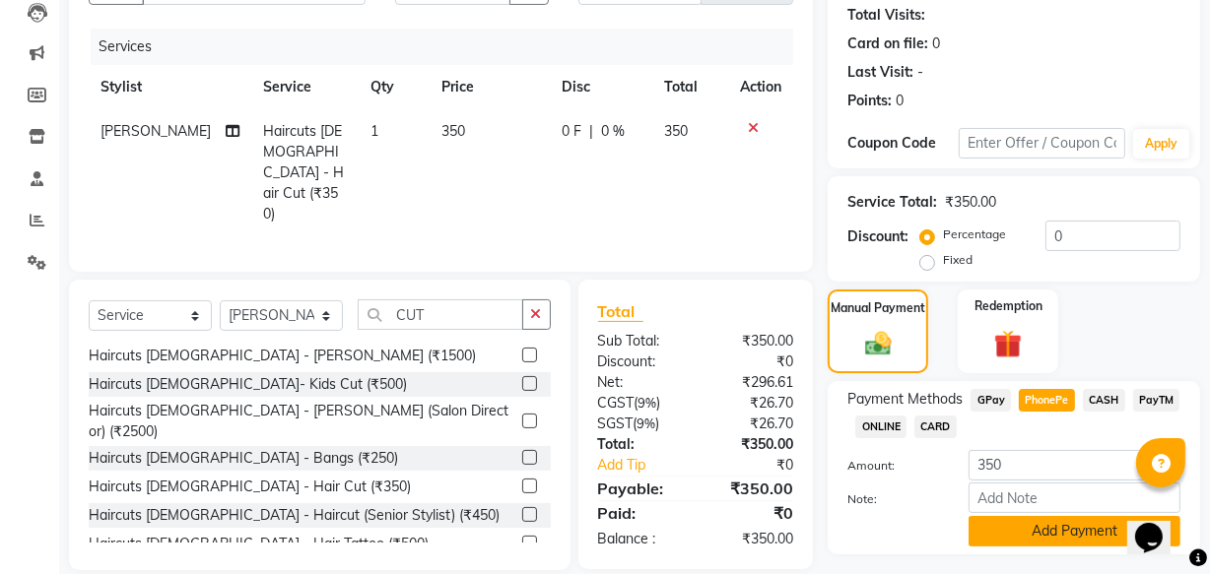
click at [1065, 535] on button "Add Payment" at bounding box center [1074, 531] width 212 height 31
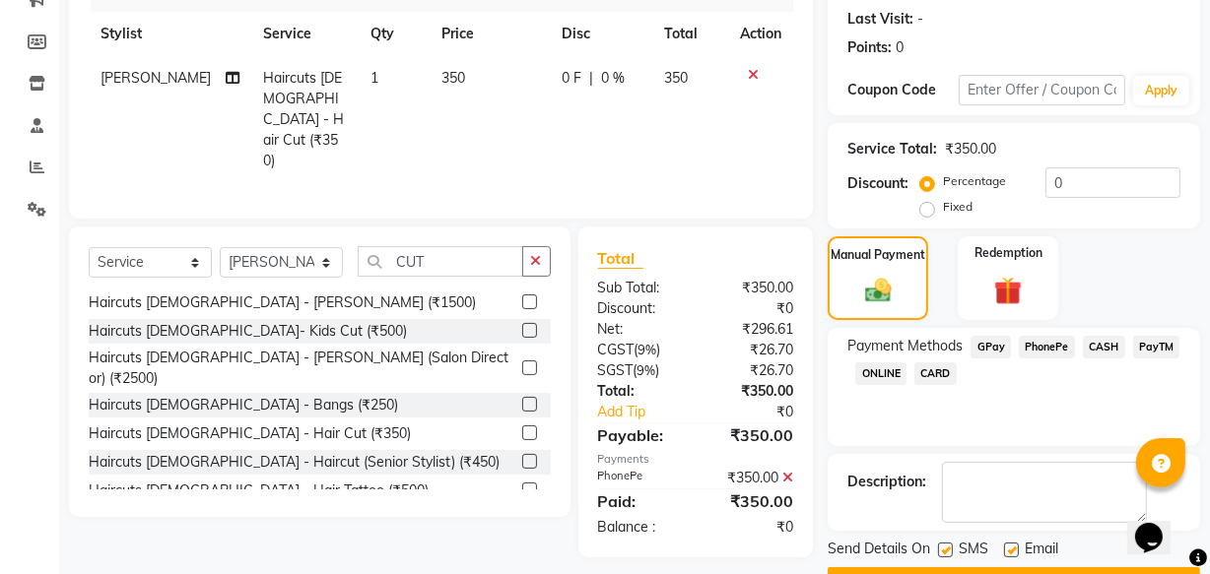
scroll to position [321, 0]
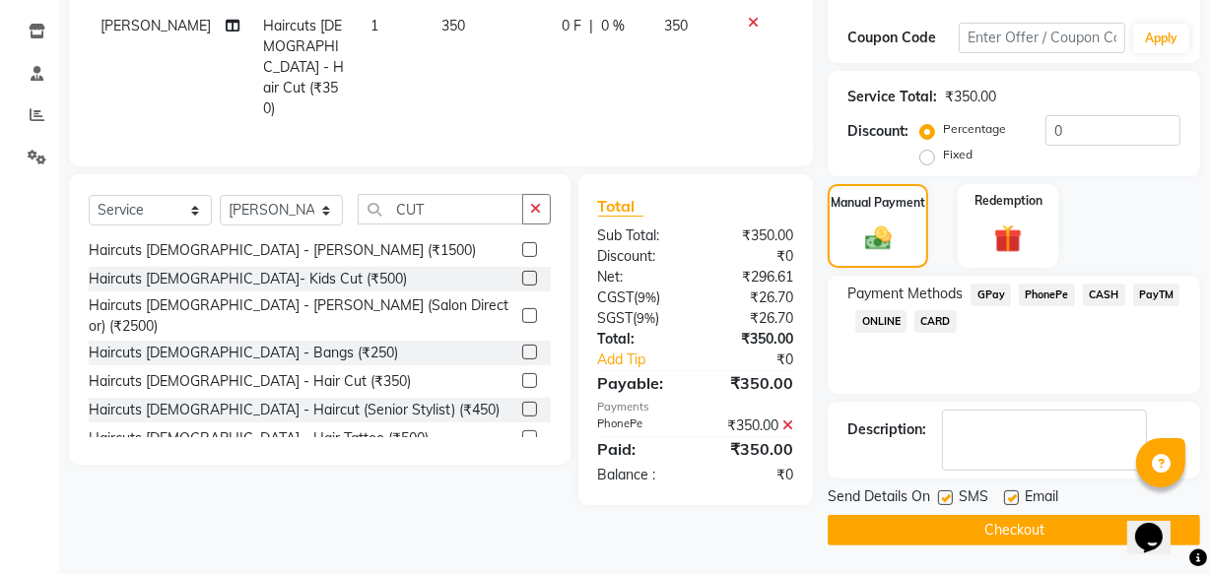
click at [1016, 529] on button "Checkout" at bounding box center [1013, 530] width 372 height 31
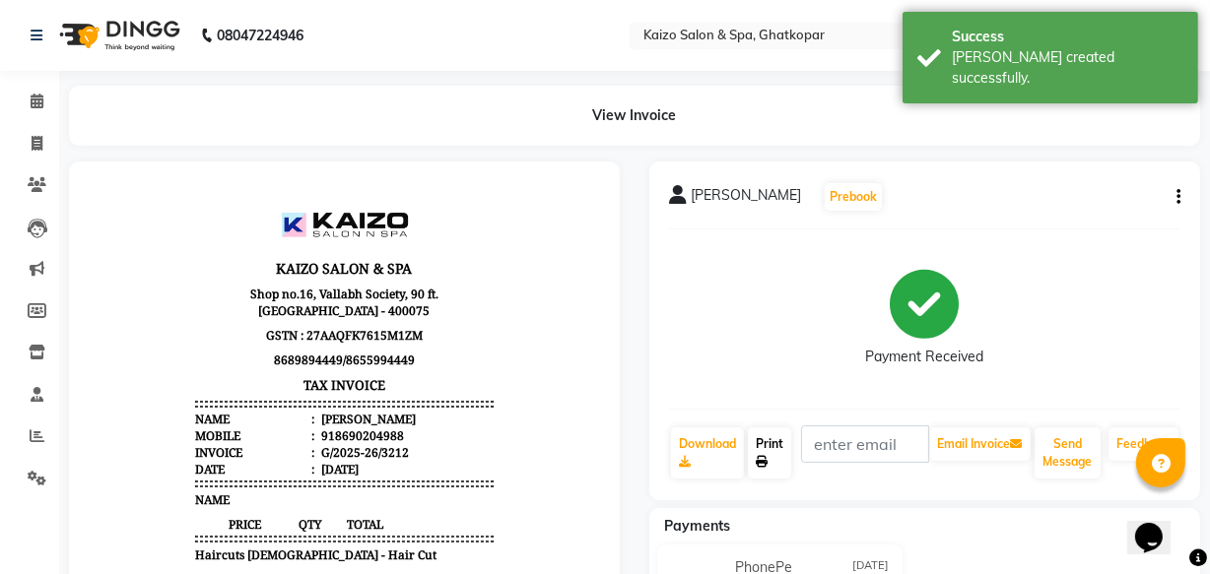
click at [764, 443] on link "Print" at bounding box center [769, 452] width 43 height 51
select select "service"
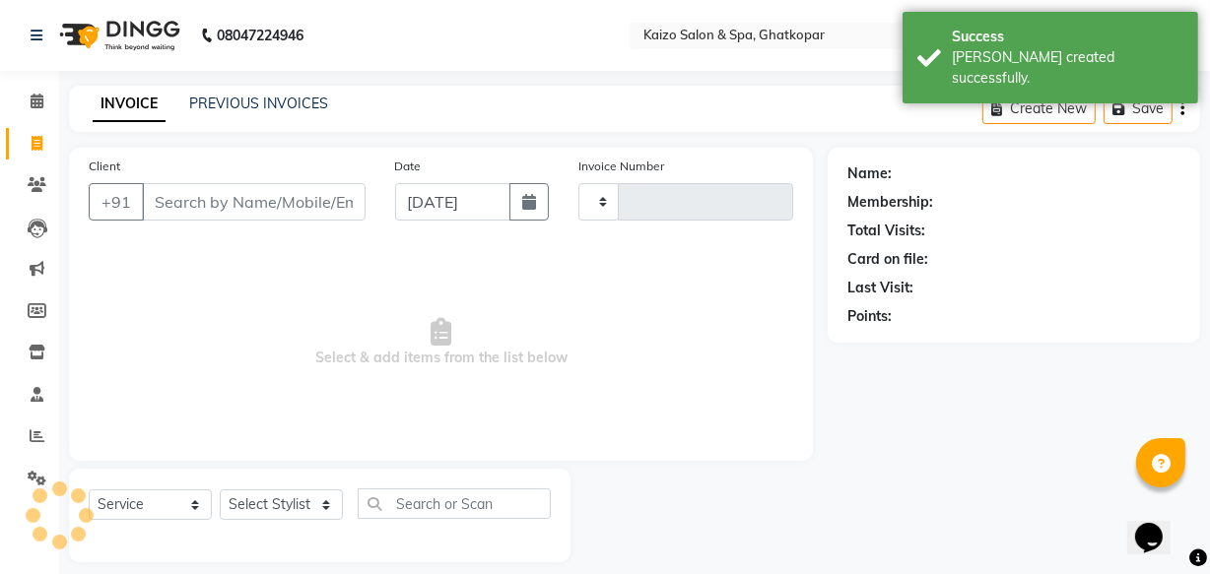
type input "3213"
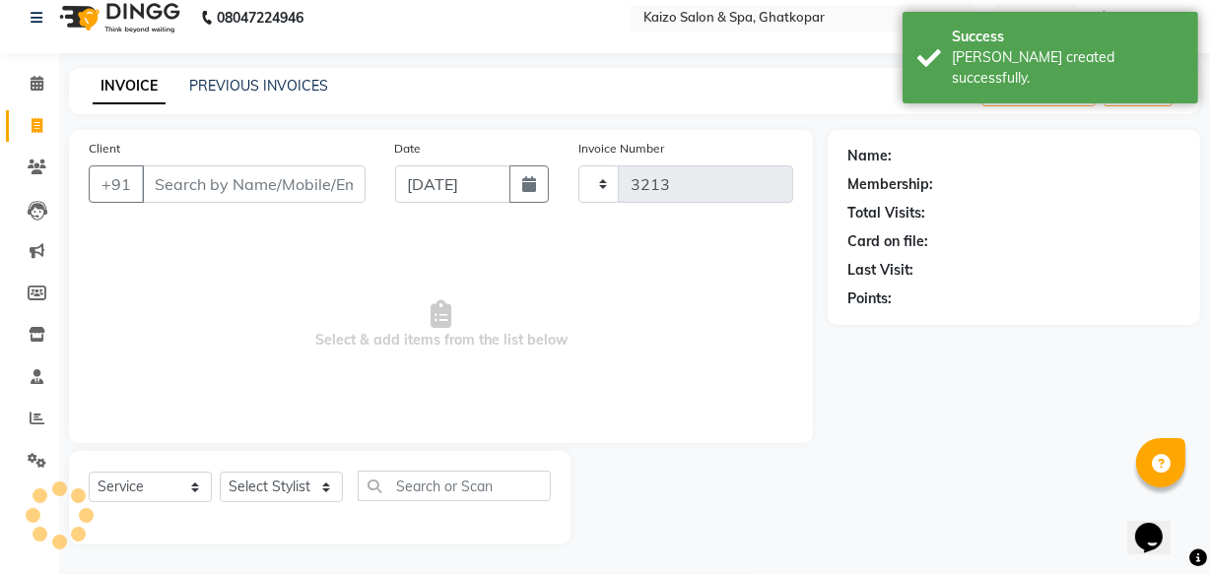
select select "3500"
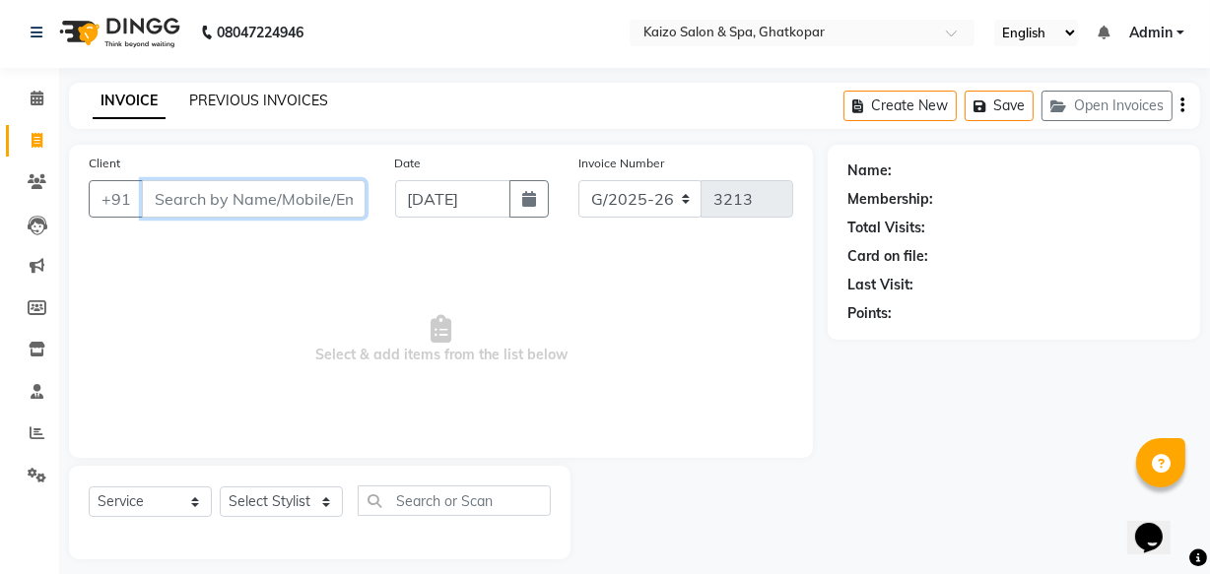
scroll to position [0, 0]
